Goal: Transaction & Acquisition: Purchase product/service

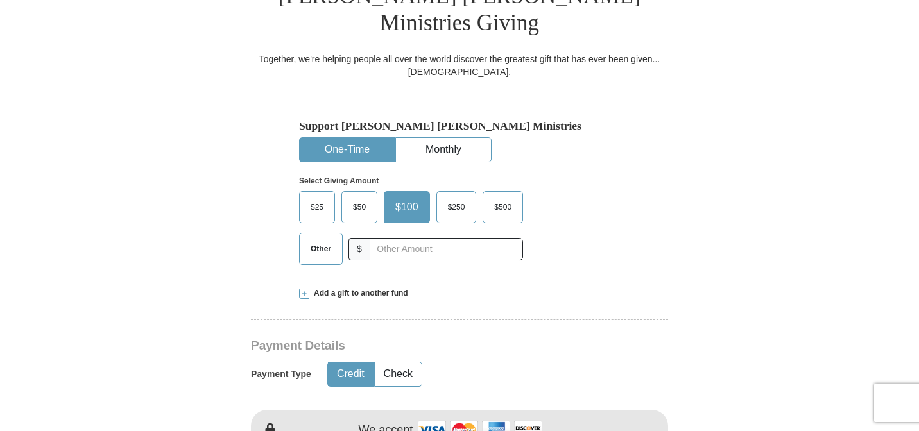
scroll to position [356, 0]
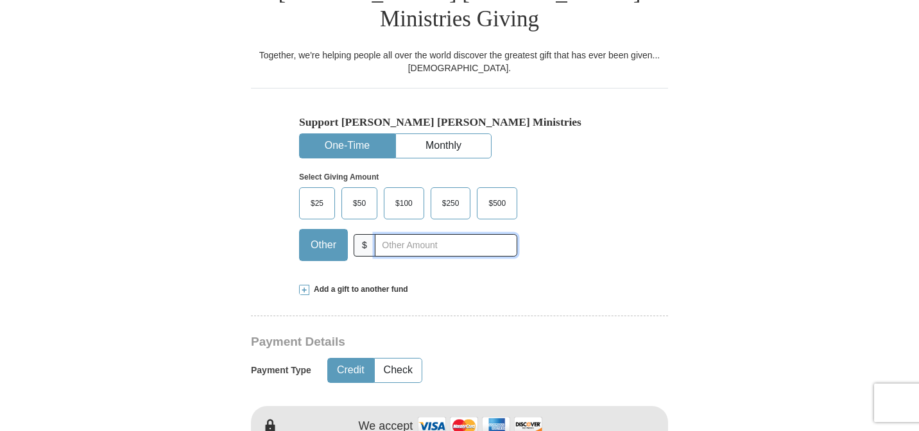
click at [506, 234] on input "text" at bounding box center [446, 245] width 142 height 22
type input "5.00"
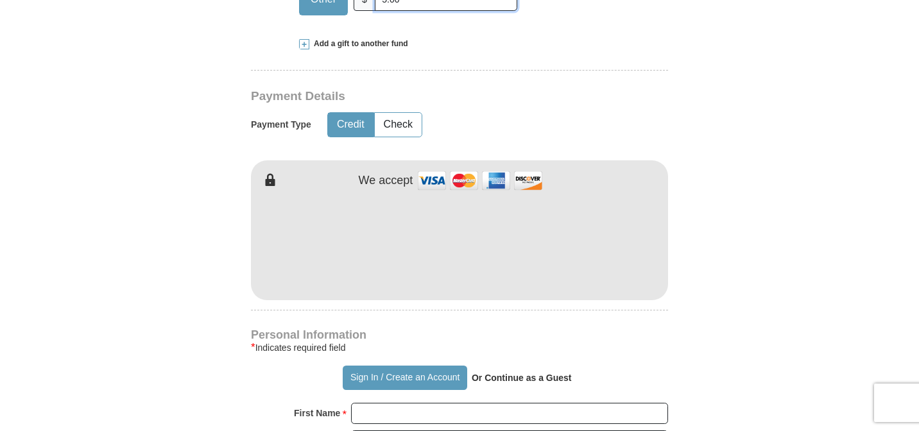
scroll to position [608, 0]
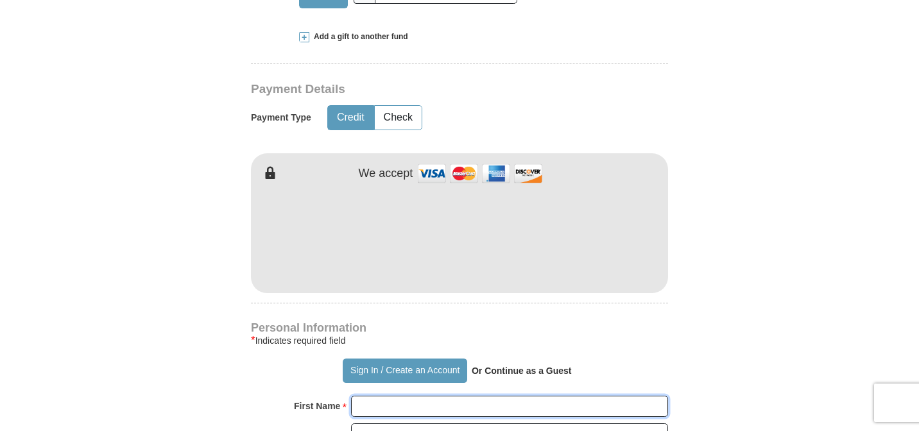
type input "[PERSON_NAME]"
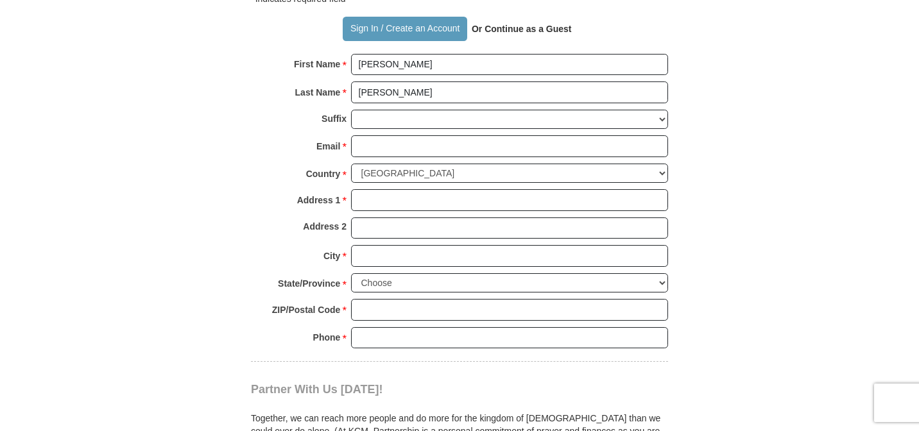
scroll to position [950, 0]
click at [558, 136] on input "Email *" at bounding box center [509, 147] width 317 height 22
type input "[EMAIL_ADDRESS][DOMAIN_NAME]"
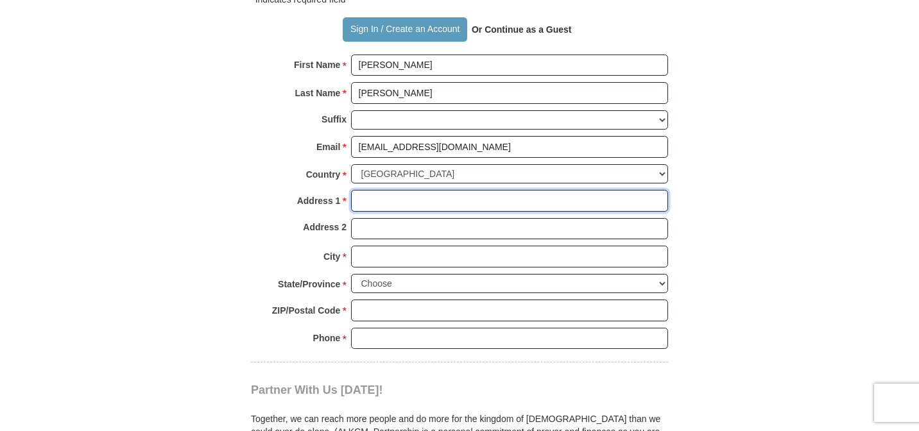
type input "[STREET_ADDRESS]"
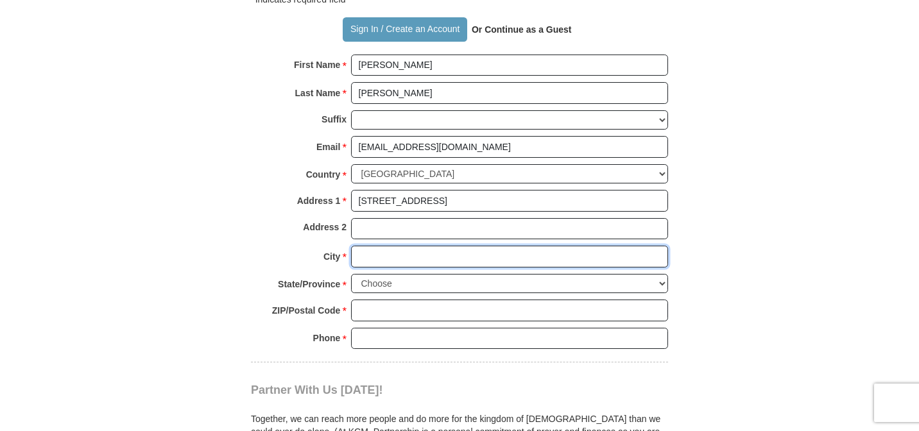
type input "Davie"
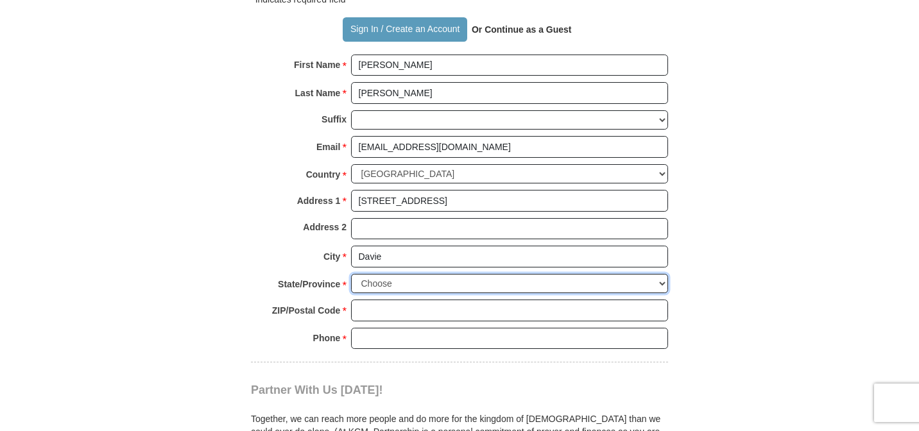
select select "FL"
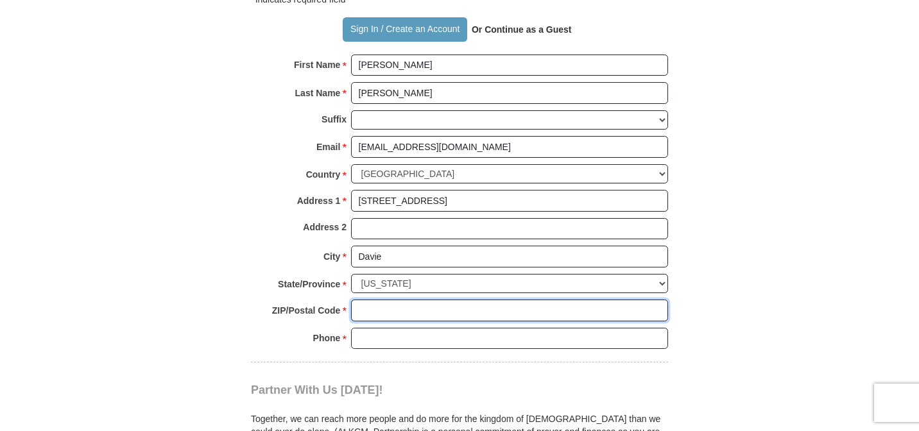
type input "33325"
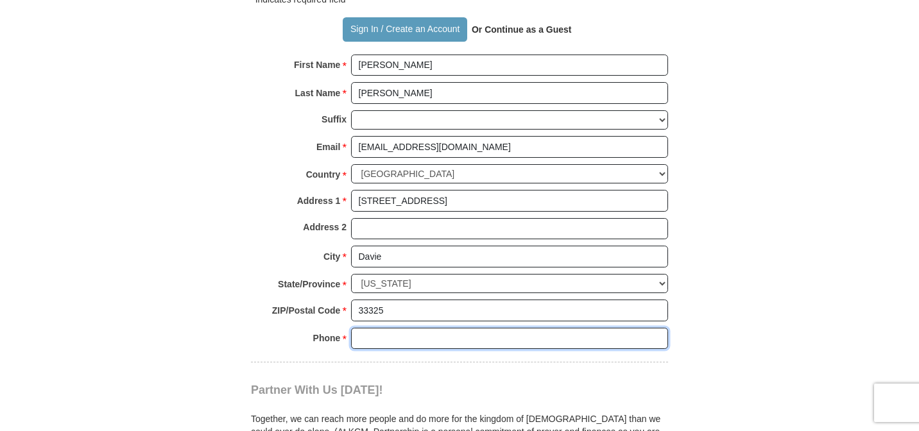
type input "9545408338"
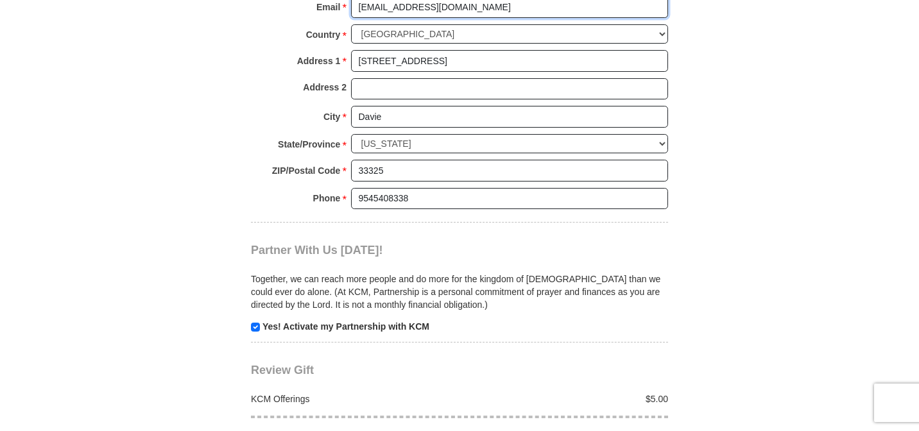
scroll to position [1096, 0]
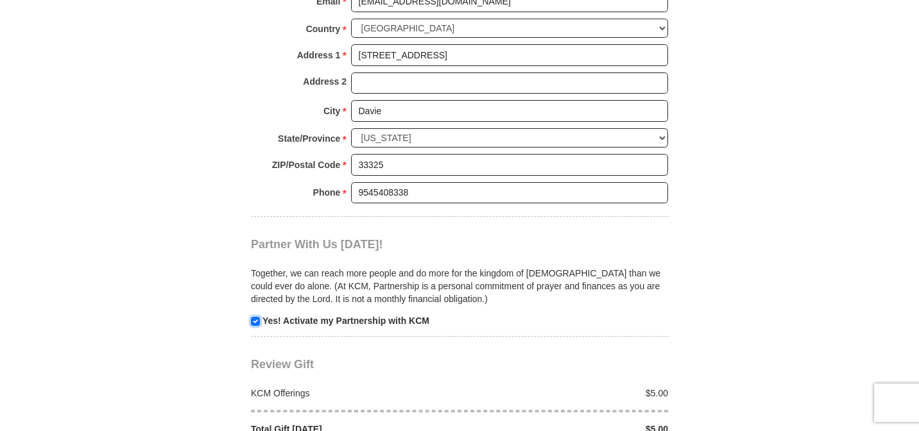
click at [255, 317] on input "checkbox" at bounding box center [255, 321] width 9 height 9
checkbox input "false"
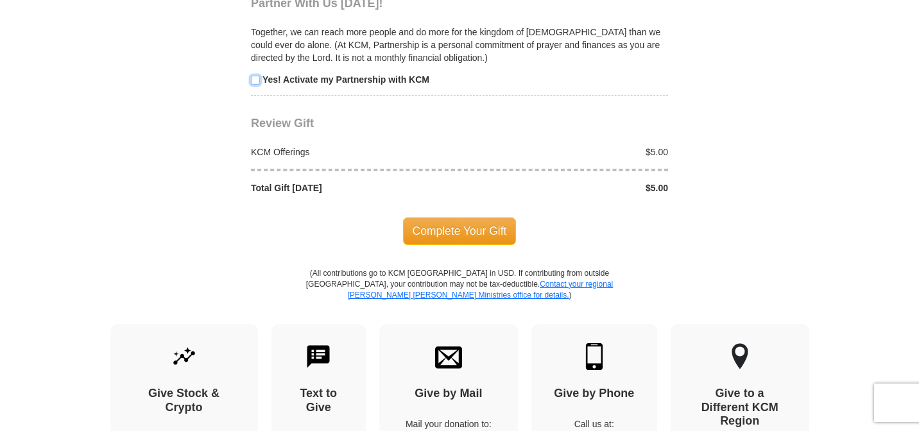
scroll to position [1337, 0]
click at [468, 217] on span "Complete Your Gift" at bounding box center [460, 230] width 114 height 27
